Goal: Task Accomplishment & Management: Manage account settings

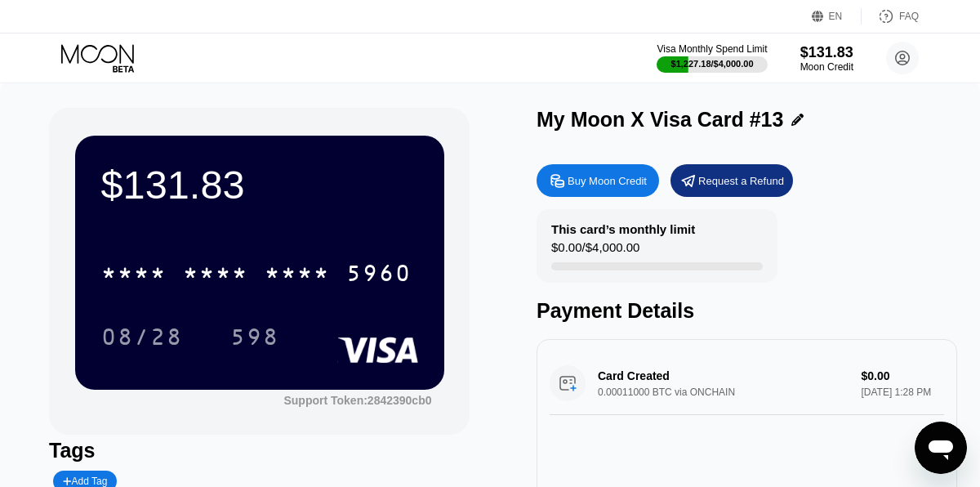
click at [93, 475] on div "Add Tag" at bounding box center [85, 480] width 44 height 11
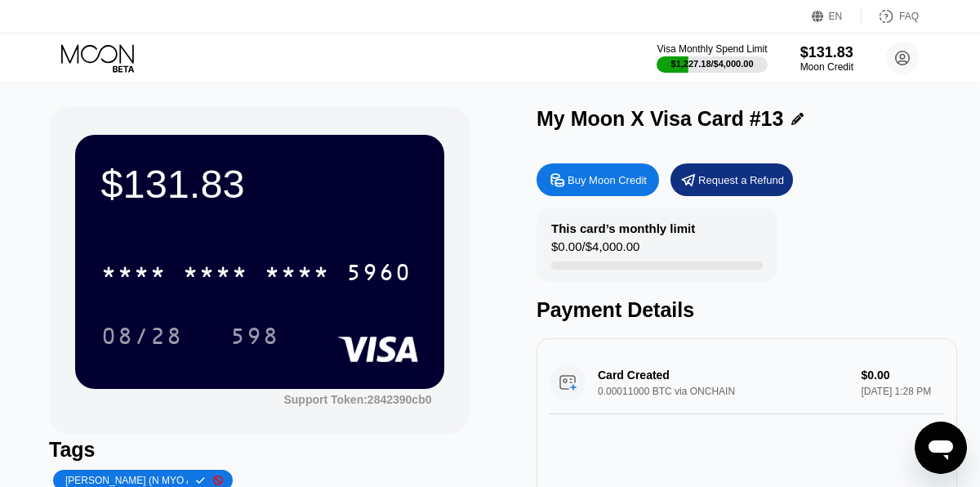
type input "[PERSON_NAME] (N MYO A)"
click at [196, 481] on icon at bounding box center [200, 480] width 9 height 7
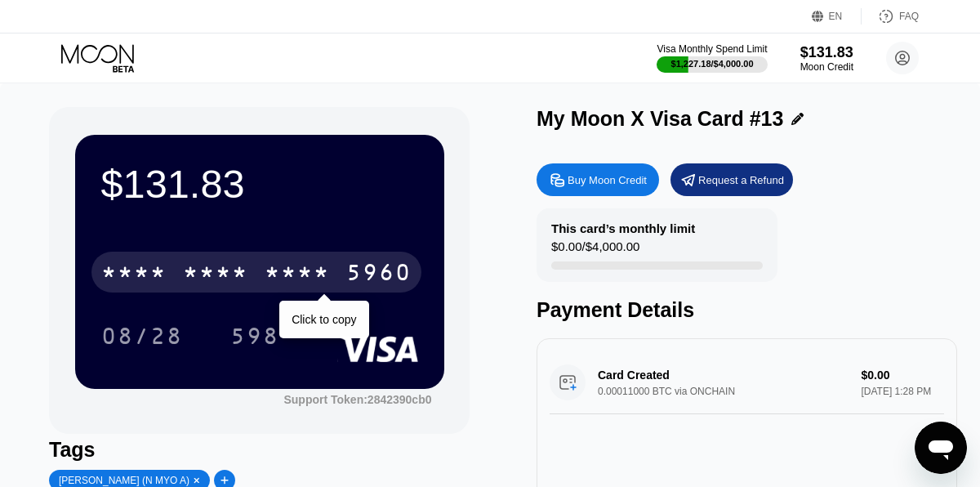
click at [162, 269] on div "* * * *" at bounding box center [133, 274] width 65 height 26
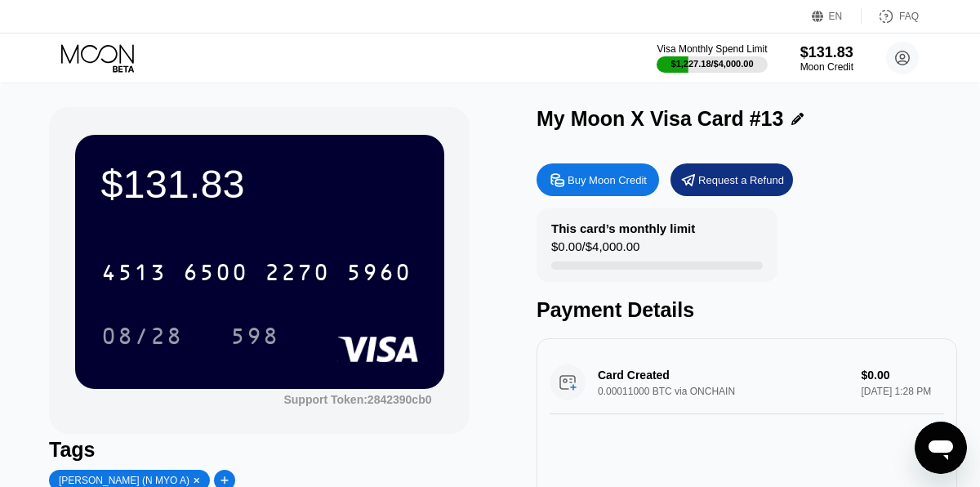
click at [220, 477] on icon at bounding box center [224, 480] width 9 height 10
type input "8002"
click at [357, 478] on icon at bounding box center [361, 480] width 9 height 10
click at [901, 49] on circle at bounding box center [902, 58] width 33 height 33
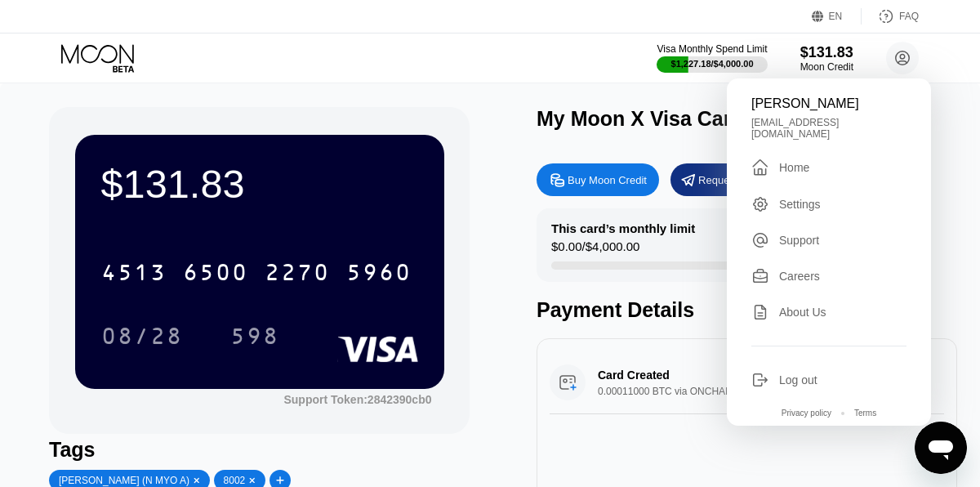
click at [828, 158] on div " Home" at bounding box center [828, 168] width 155 height 20
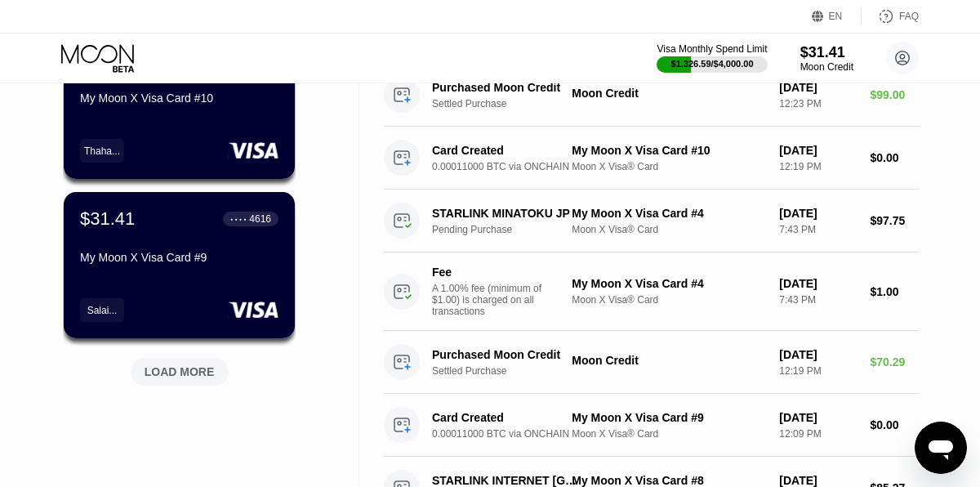
scroll to position [653, 0]
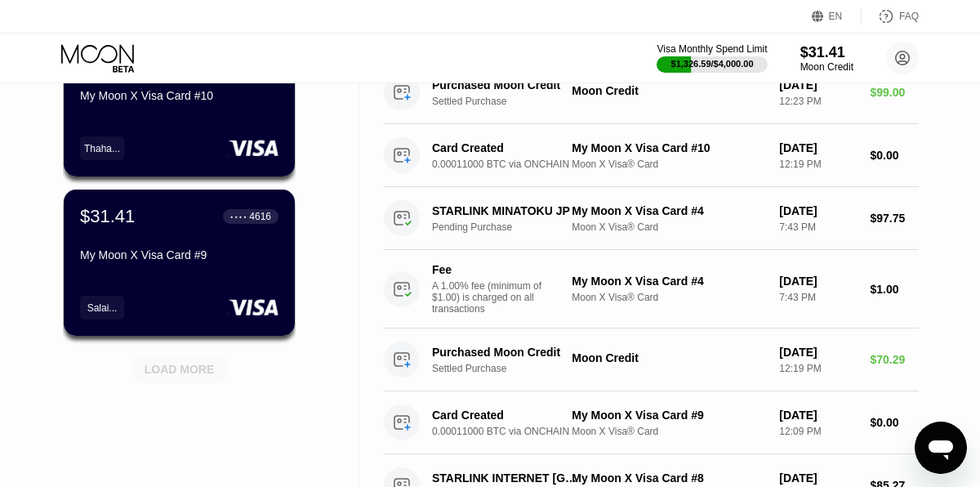
click at [180, 376] on div "LOAD MORE" at bounding box center [180, 369] width 70 height 15
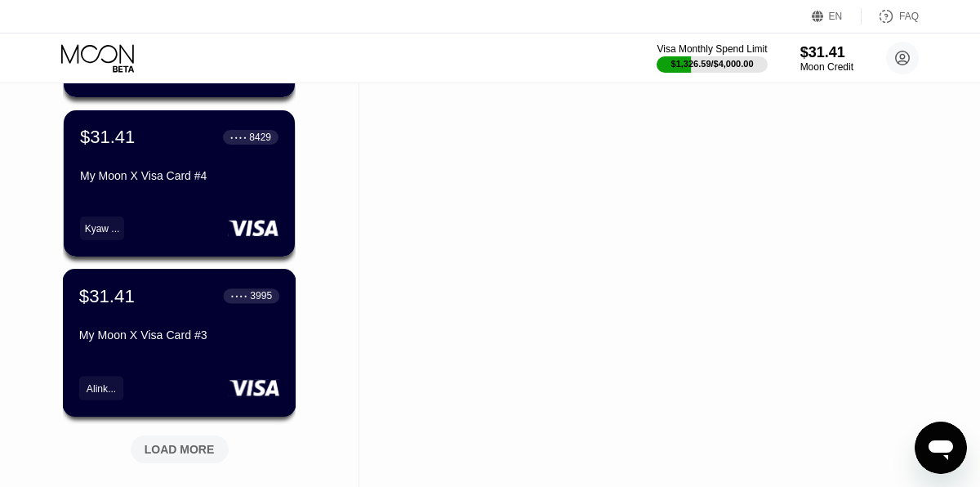
scroll to position [1372, 0]
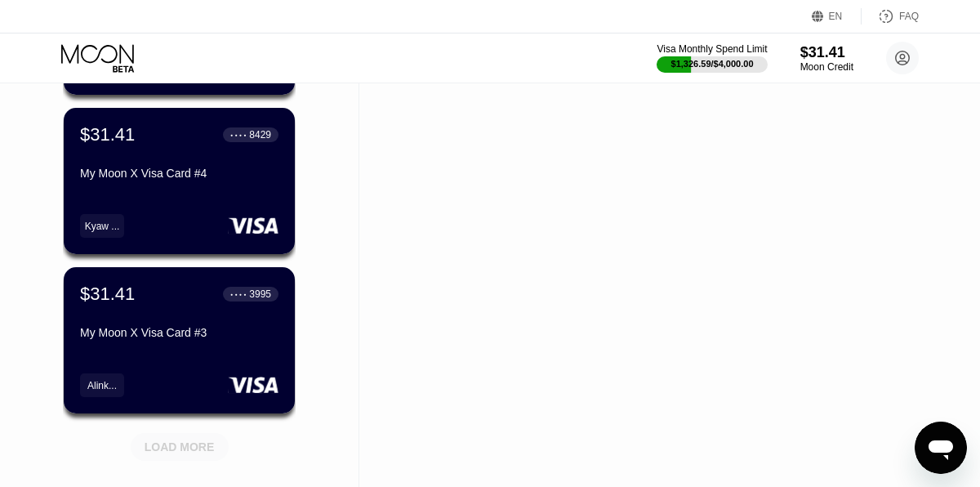
click at [179, 443] on div "LOAD MORE" at bounding box center [180, 446] width 70 height 15
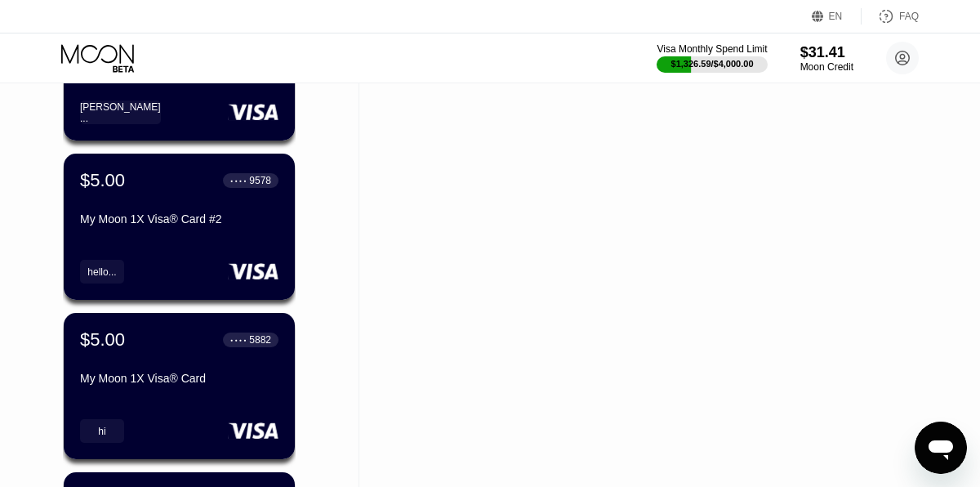
scroll to position [1960, 0]
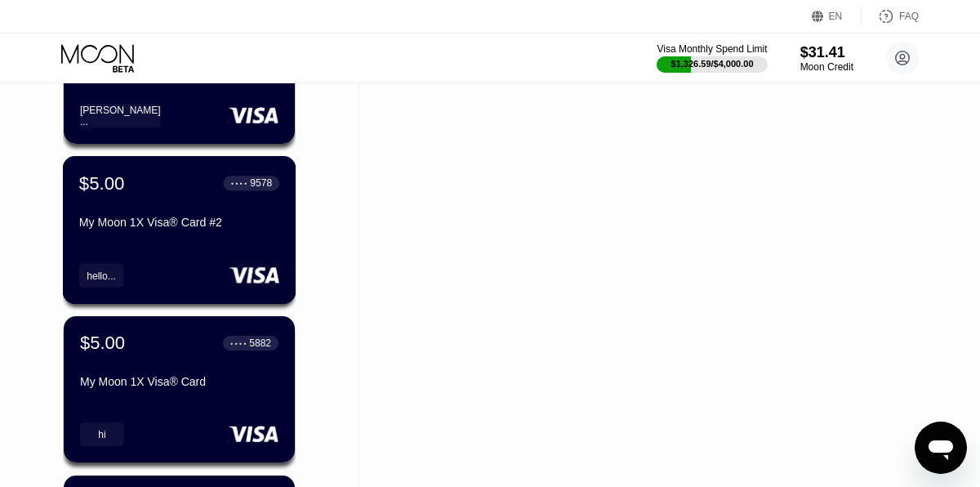
click at [153, 211] on div "$5.00 ● ● ● ● 9578 My Moon 1X Visa® Card #2" at bounding box center [179, 203] width 200 height 63
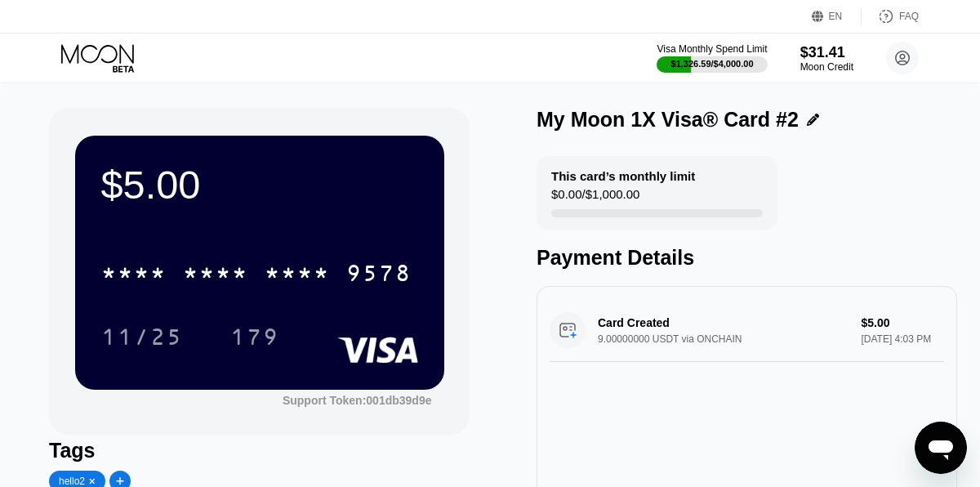
click at [371, 251] on div "* * * * * * * * * * * * 9578" at bounding box center [259, 268] width 317 height 56
